Goal: Transaction & Acquisition: Download file/media

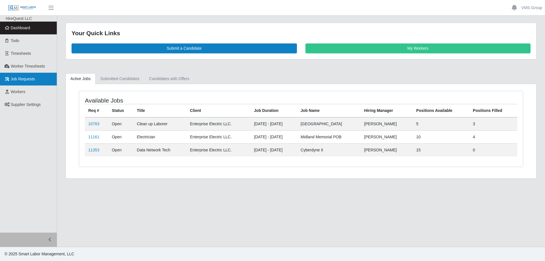
click at [24, 73] on link "Job Requests" at bounding box center [28, 79] width 57 height 13
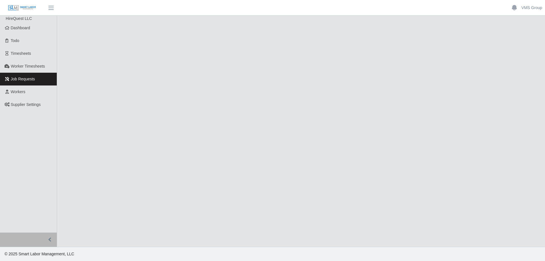
click at [24, 70] on link "Worker Timesheets" at bounding box center [28, 66] width 57 height 13
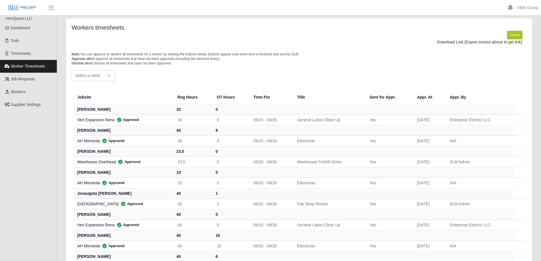
click at [514, 33] on button "Export" at bounding box center [514, 35] width 15 height 8
click at [480, 44] on link "https://sm-slm-prod.s3.amazonaws.com/documents/supplier/38/Supplier%20Worker%20…" at bounding box center [501, 42] width 42 height 5
click at [27, 50] on link "Timesheets" at bounding box center [28, 53] width 57 height 13
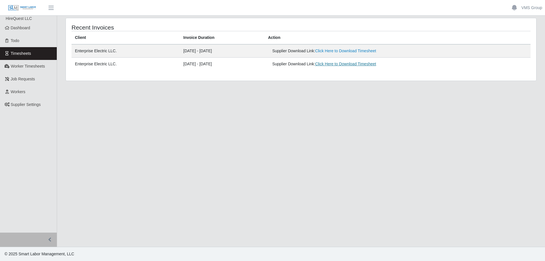
click at [344, 63] on link "Click Here to Download Timesheet" at bounding box center [345, 64] width 61 height 5
click at [335, 50] on link "Click Here to Download Timesheet" at bounding box center [345, 51] width 61 height 5
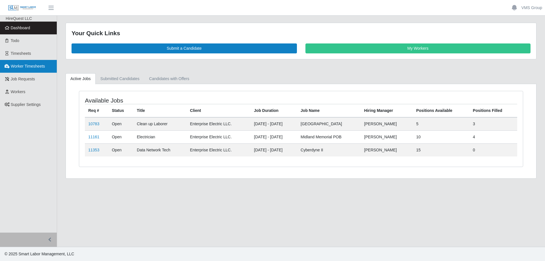
click at [26, 69] on link "Worker Timesheets" at bounding box center [28, 66] width 57 height 13
